Goal: Information Seeking & Learning: Find specific fact

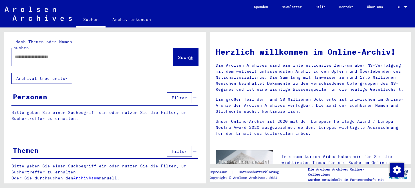
type input "**********"
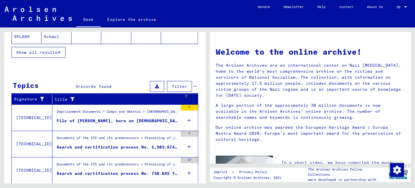
scroll to position [143, 0]
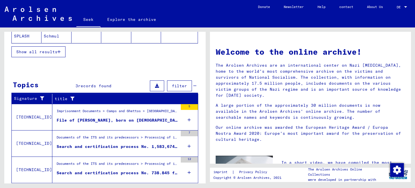
click at [95, 119] on font "File of [PERSON_NAME], born on [DEMOGRAPHIC_DATA]" at bounding box center [120, 120] width 126 height 5
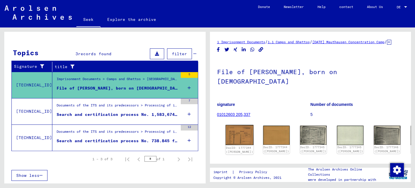
click at [233, 129] on img at bounding box center [239, 135] width 28 height 20
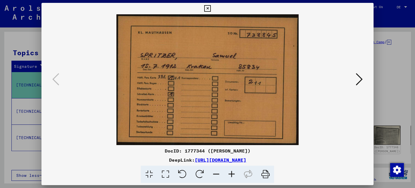
click at [358, 78] on icon at bounding box center [359, 79] width 7 height 14
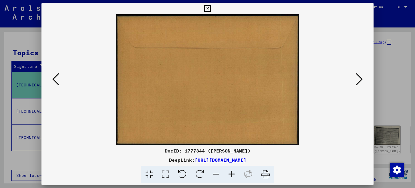
click at [358, 78] on icon at bounding box center [359, 79] width 7 height 14
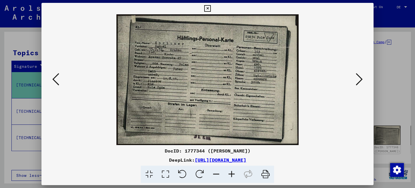
click at [207, 6] on icon at bounding box center [207, 8] width 7 height 7
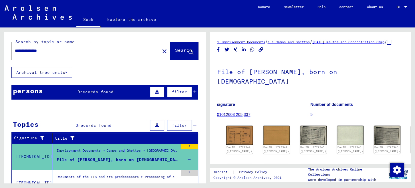
click at [93, 90] on font "records found" at bounding box center [96, 91] width 33 height 5
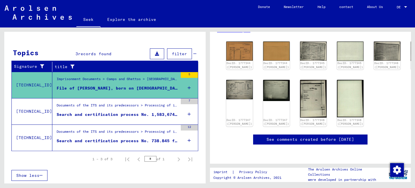
scroll to position [261, 0]
click at [131, 113] on font "Search and certification process No. 1,583,674 for [PERSON_NAME] born [DEMOGRAP…" at bounding box center [170, 114] width 226 height 5
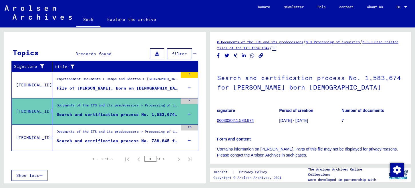
click at [115, 140] on font "Search and certification process No. 738.845 for [PERSON_NAME] born [DEMOGRAPHI…" at bounding box center [196, 140] width 278 height 5
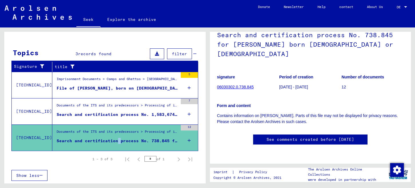
scroll to position [225, 0]
